Goal: Task Accomplishment & Management: Manage account settings

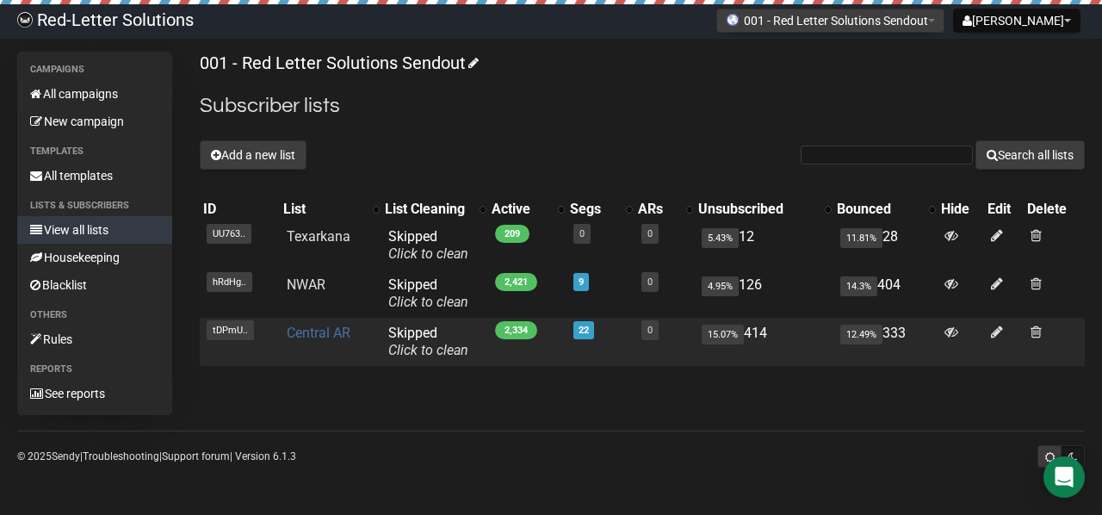
click at [326, 327] on link "Central AR" at bounding box center [319, 333] width 64 height 16
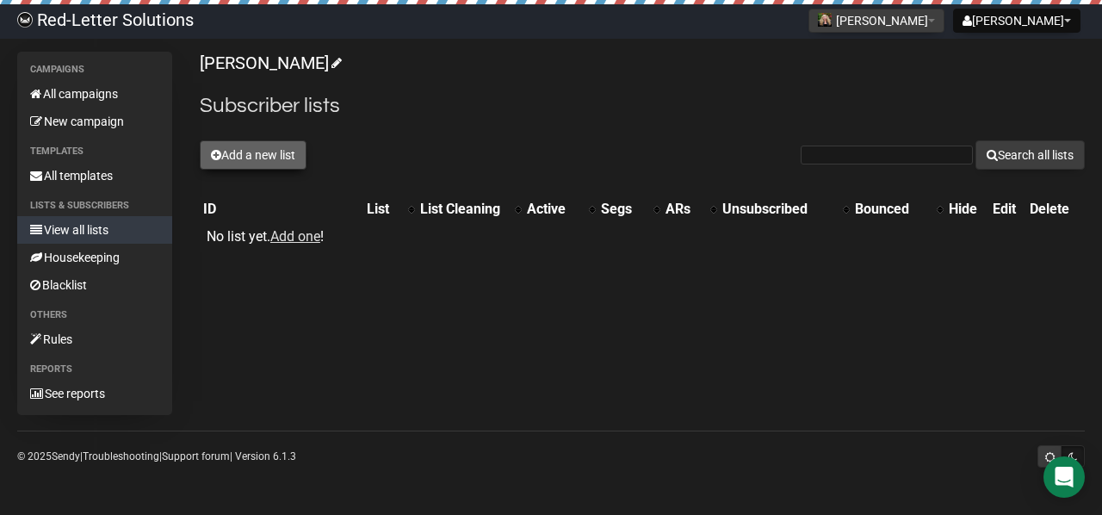
click at [264, 158] on button "Add a new list" at bounding box center [253, 154] width 107 height 29
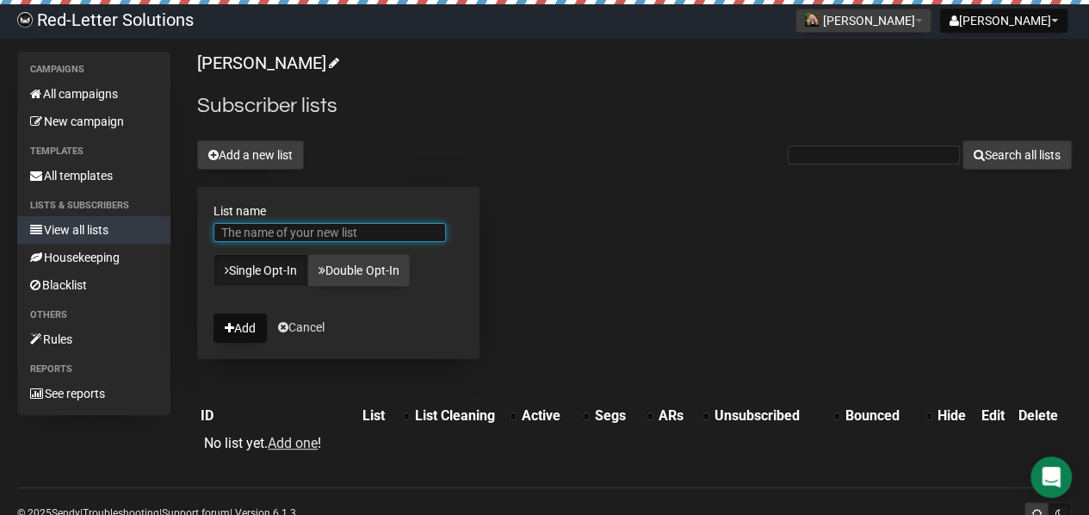
click at [317, 237] on input "List name" at bounding box center [330, 232] width 233 height 19
type input "Central AR"
click at [214, 313] on button "Add" at bounding box center [240, 327] width 53 height 29
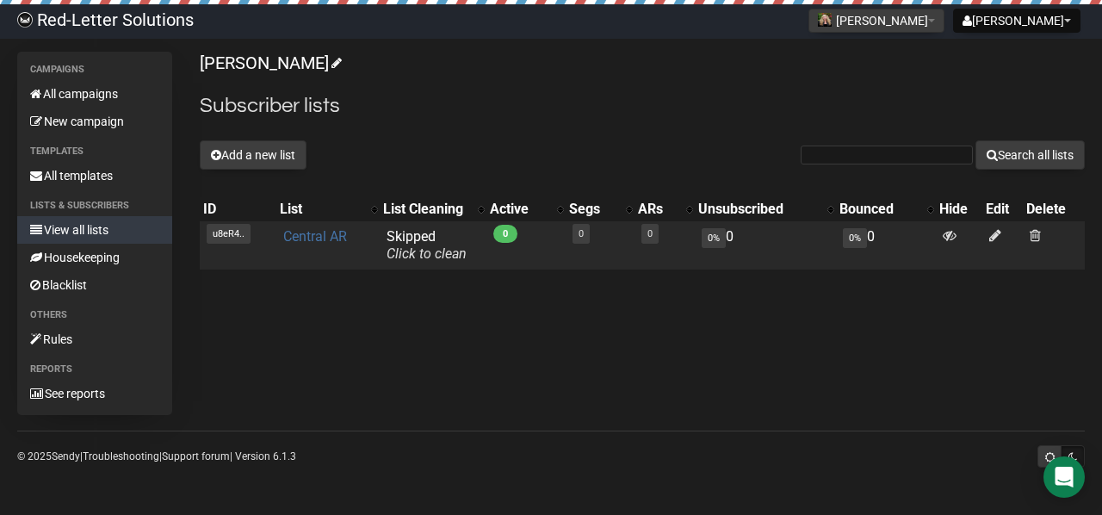
click at [329, 230] on link "Central AR" at bounding box center [315, 236] width 64 height 16
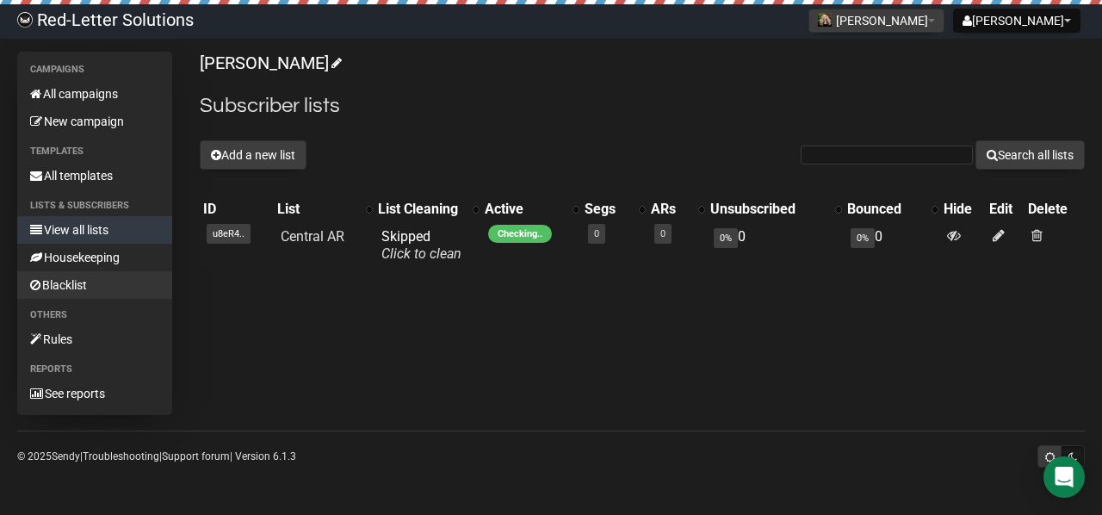
click at [74, 292] on link "Blacklist" at bounding box center [94, 285] width 155 height 28
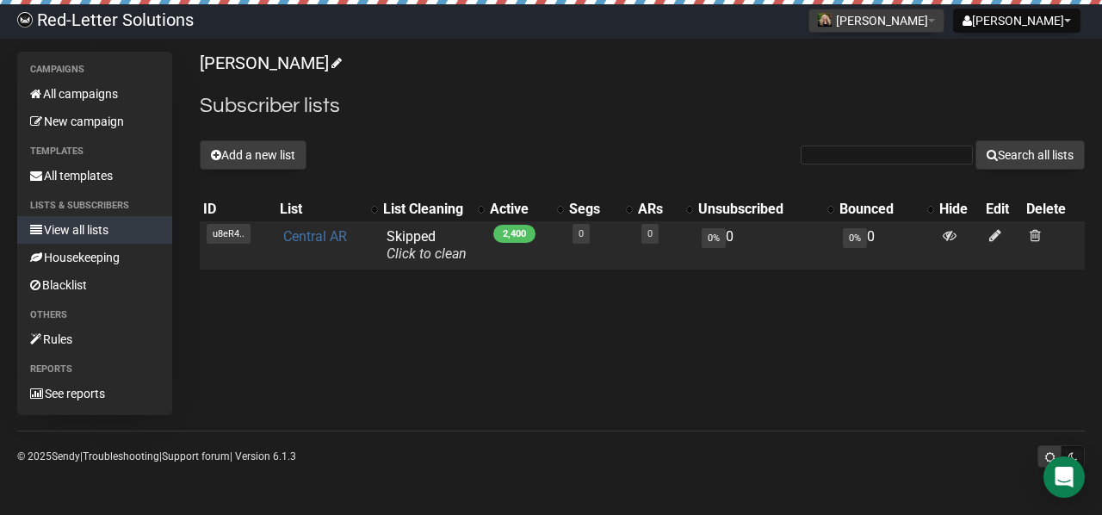
click at [320, 233] on link "Central AR" at bounding box center [315, 236] width 64 height 16
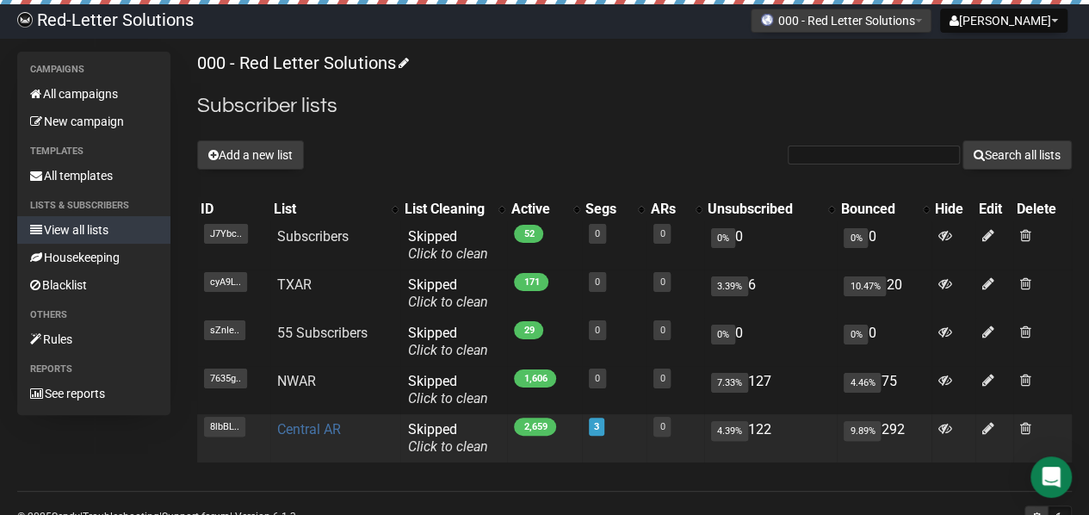
click at [301, 431] on link "Central AR" at bounding box center [309, 429] width 64 height 16
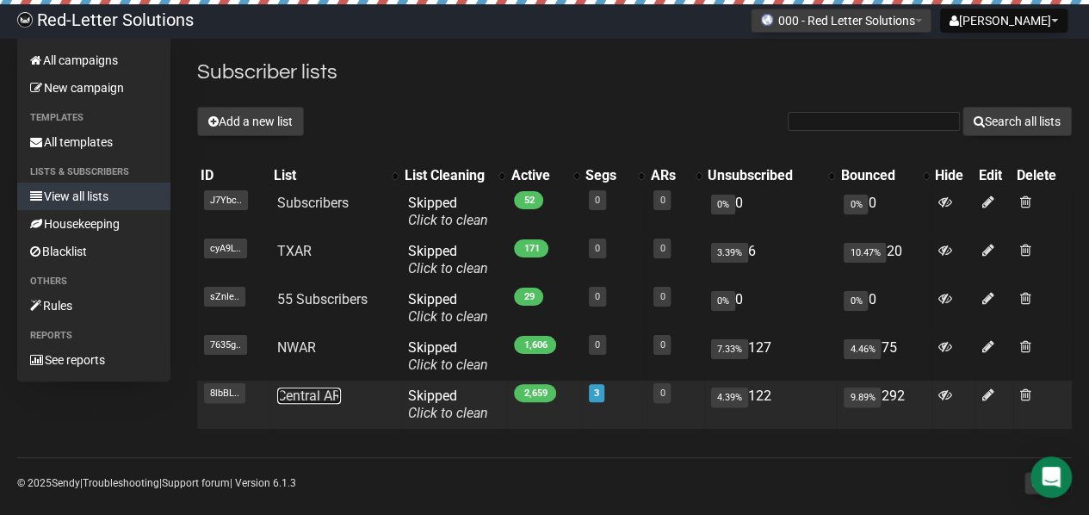
scroll to position [52, 0]
